Goal: Check status: Check status

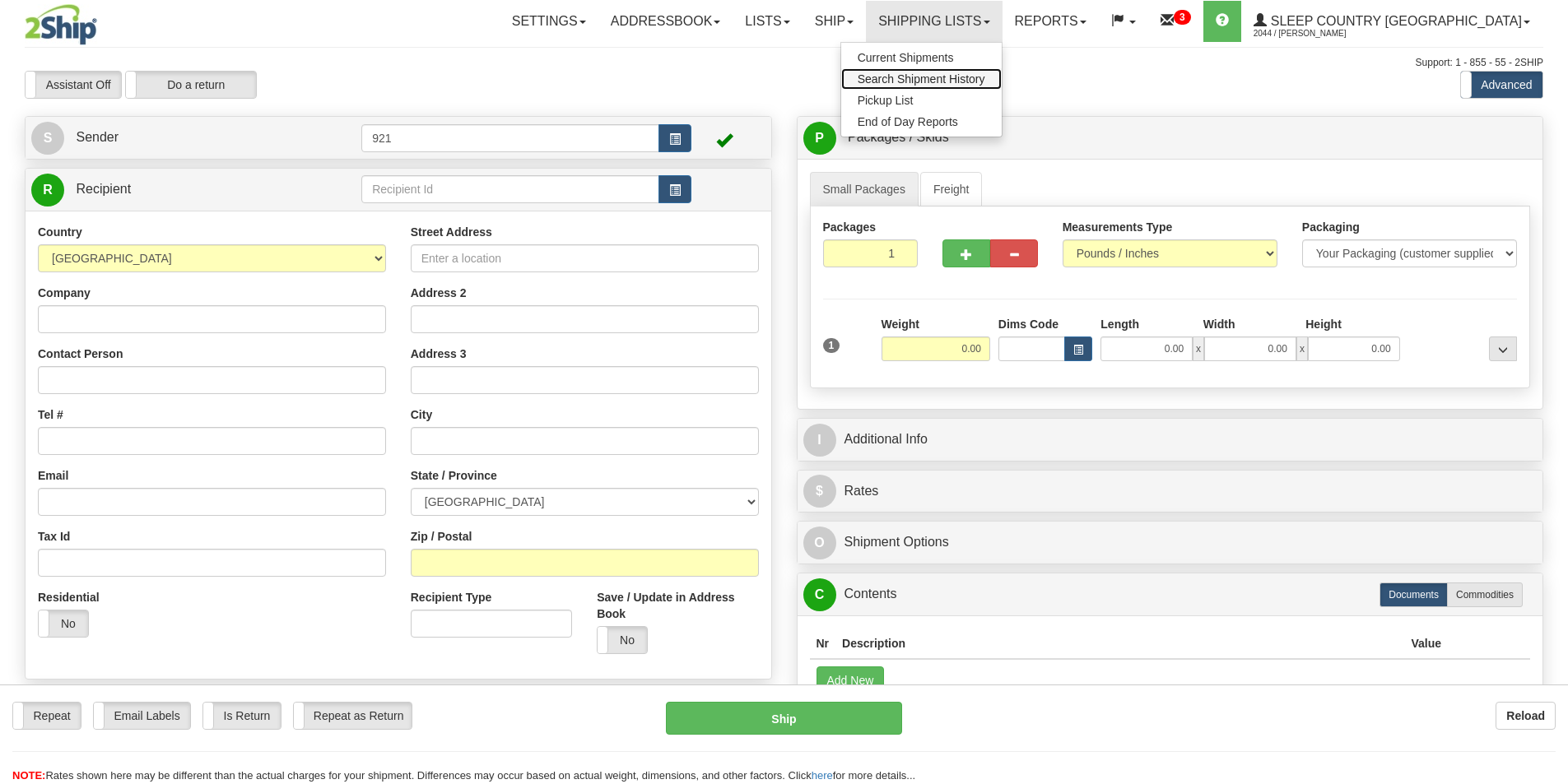
click at [985, 69] on link "Search Shipment History" at bounding box center [921, 79] width 161 height 21
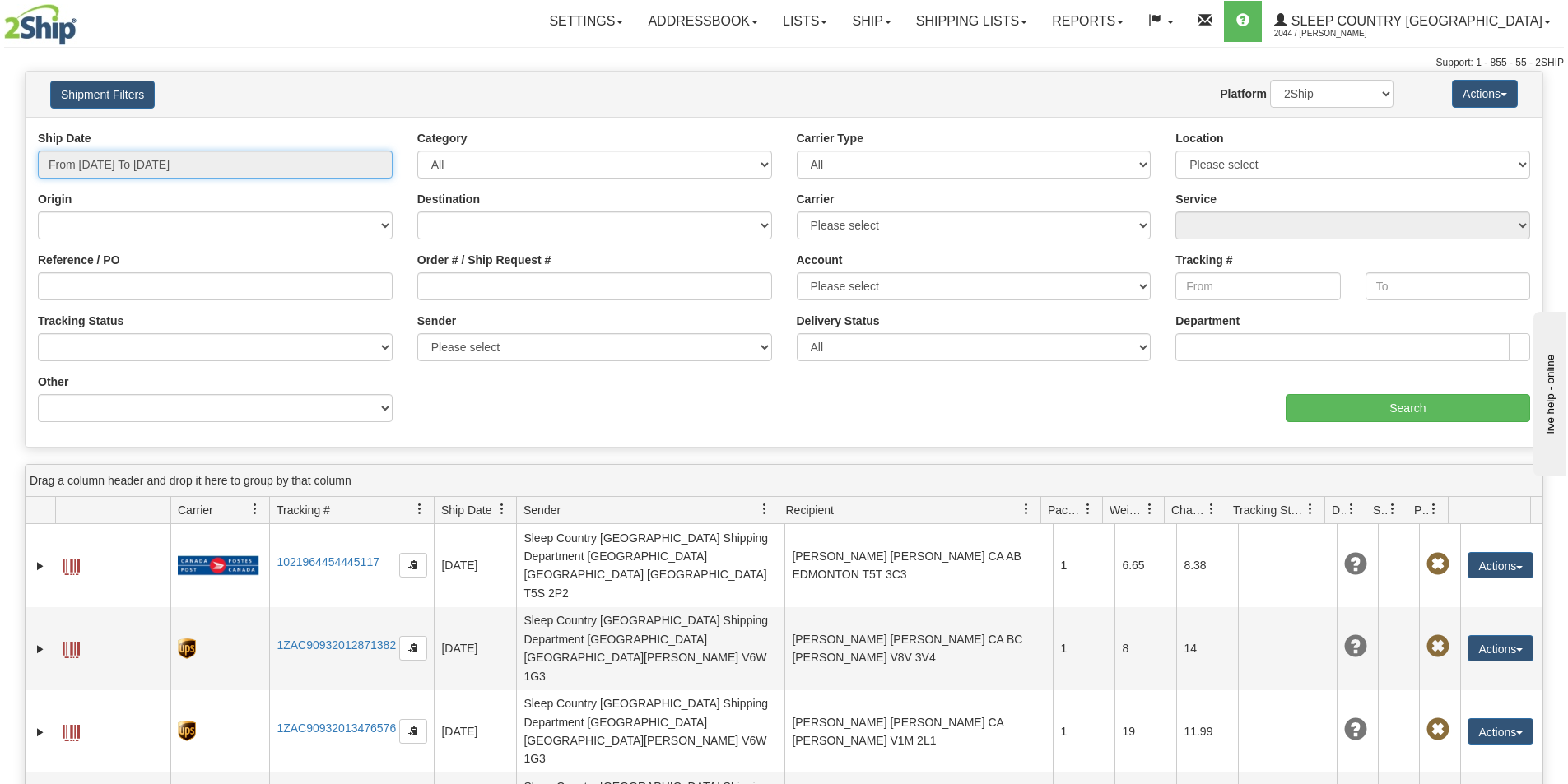
click at [142, 158] on input "From [DATE] To [DATE]" at bounding box center [215, 165] width 355 height 28
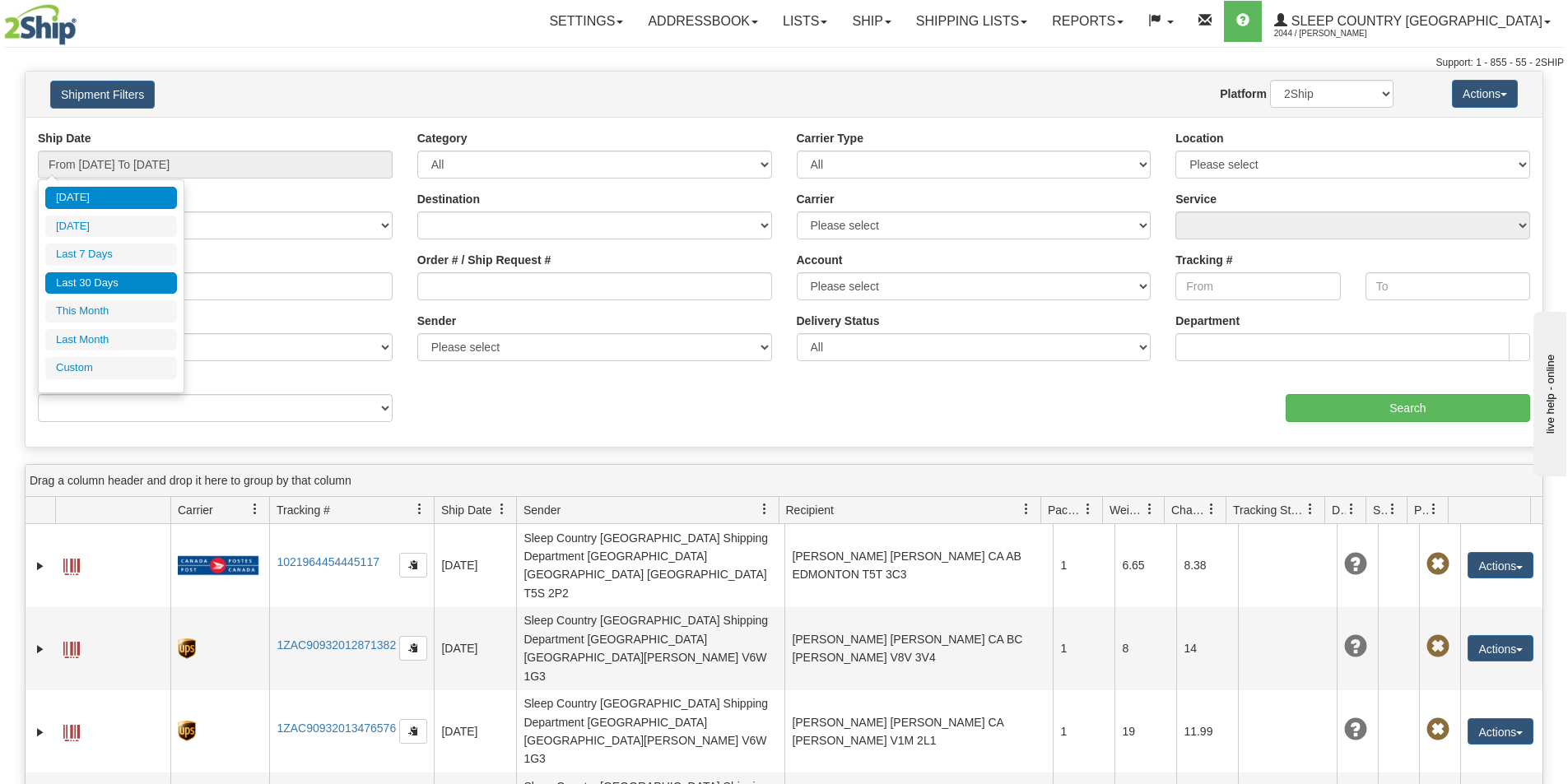
click at [109, 280] on li "Last 30 Days" at bounding box center [110, 283] width 132 height 22
type input "From [DATE] To [DATE]"
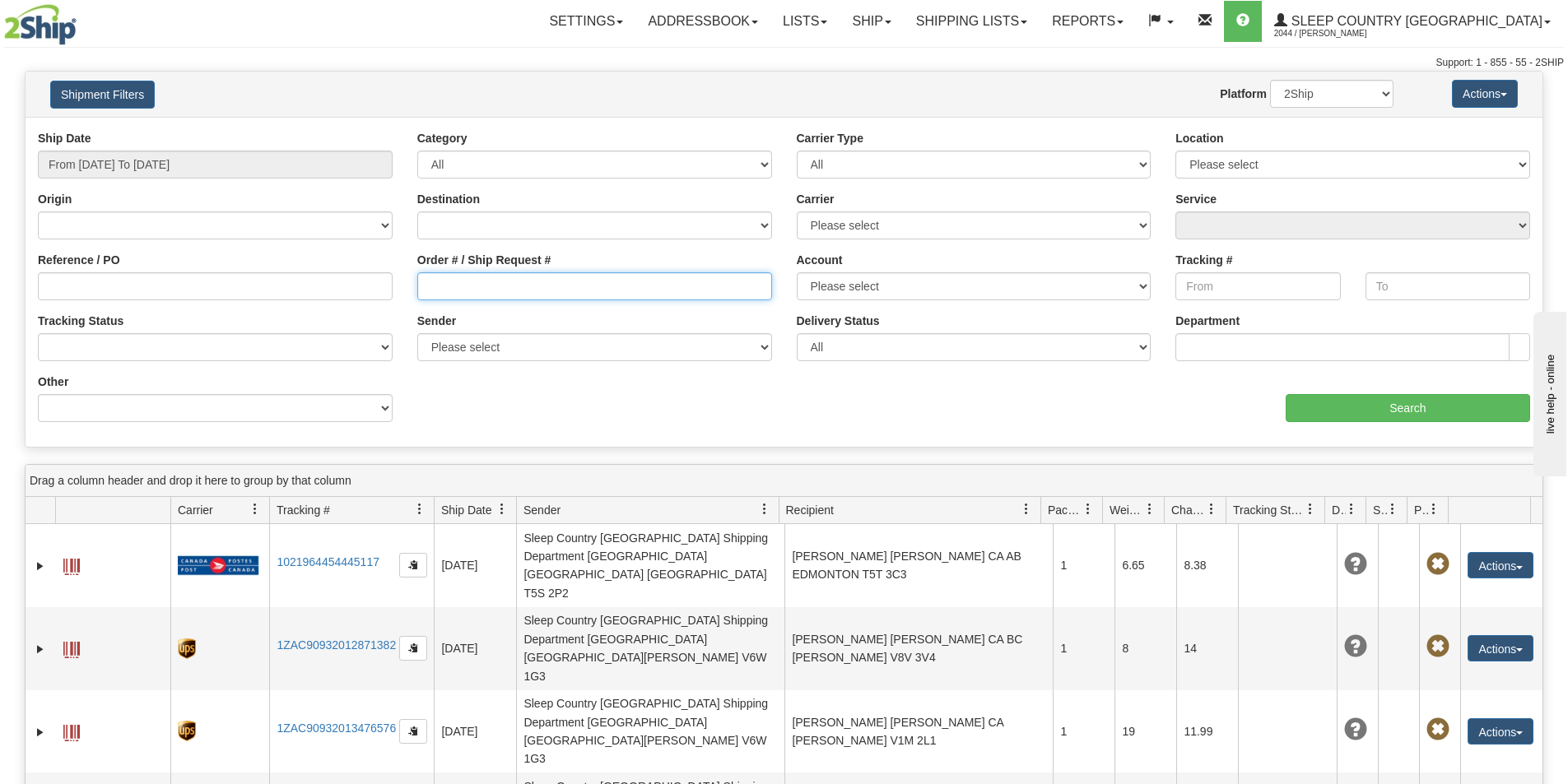
click at [573, 283] on input "Order # / Ship Request #" at bounding box center [594, 286] width 355 height 28
paste input "82I054282"
type input "82I054282"
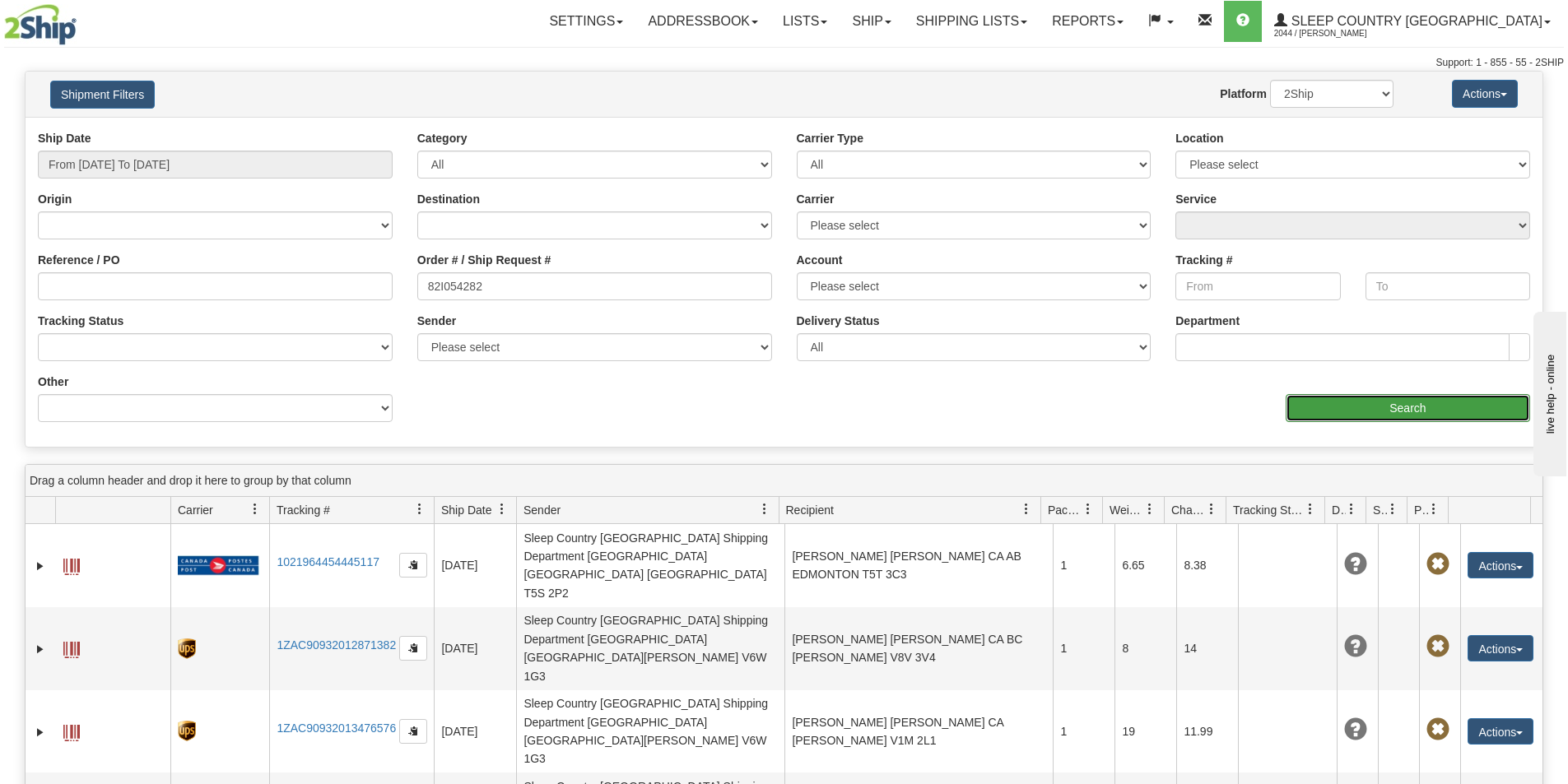
click at [1341, 416] on input "Search" at bounding box center [1407, 408] width 245 height 28
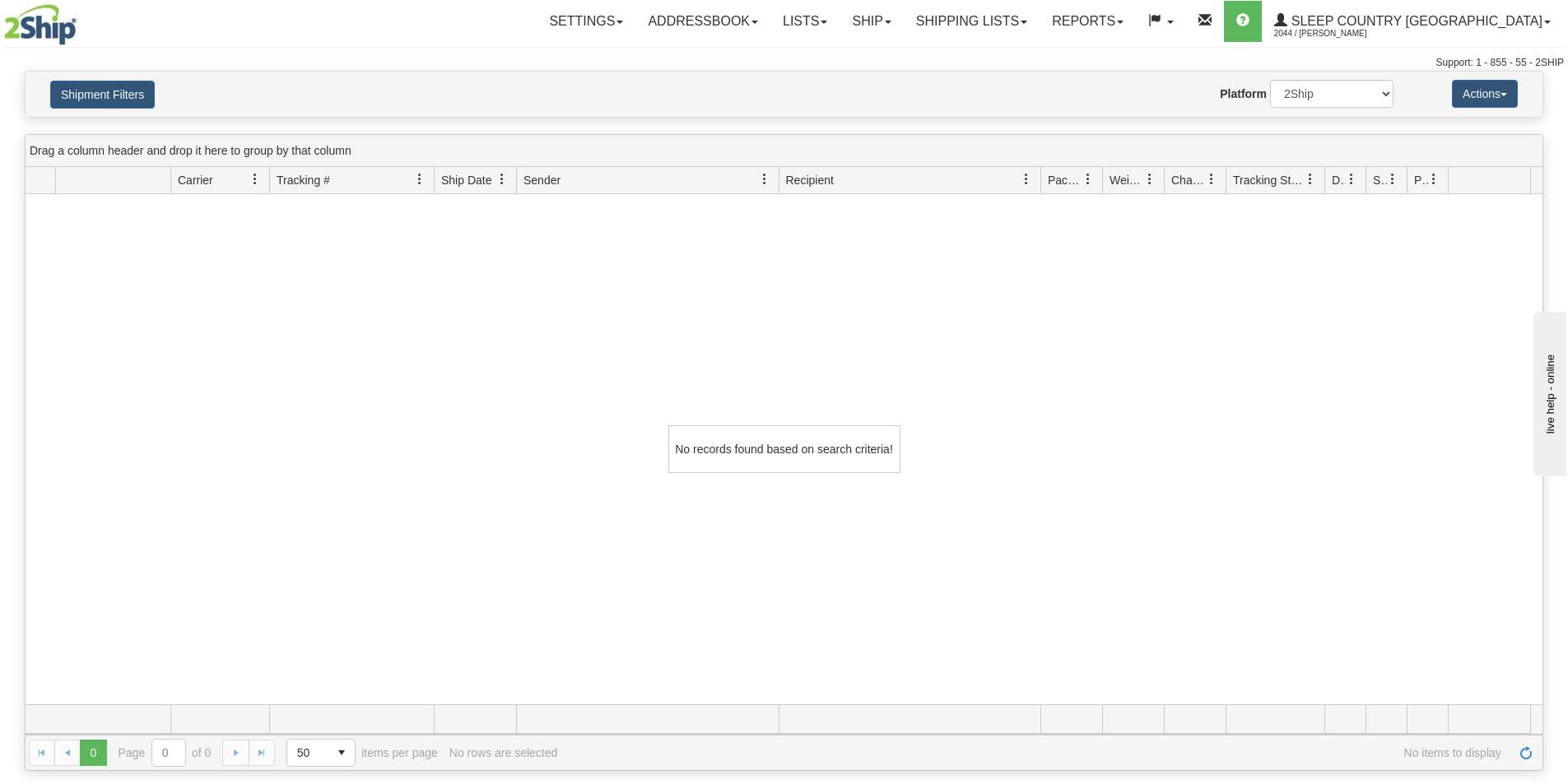
click at [325, 53] on div "Toggle navigation Settings Shipping Preferences Fields Preferences New" at bounding box center [784, 35] width 1568 height 71
